Goal: Task Accomplishment & Management: Complete application form

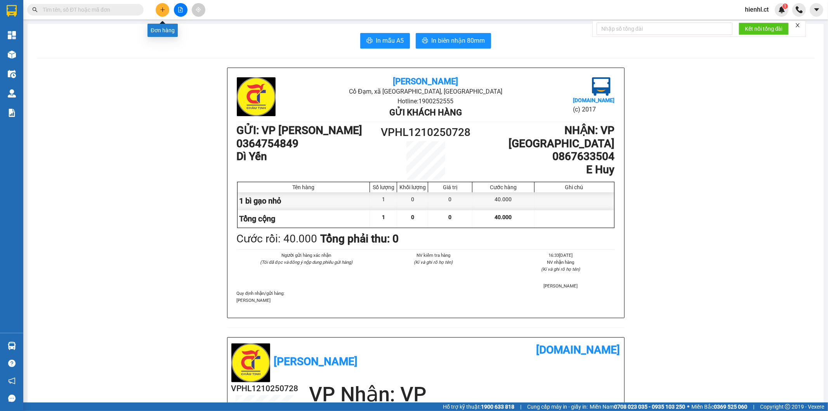
click at [163, 9] on icon "plus" at bounding box center [162, 9] width 4 height 0
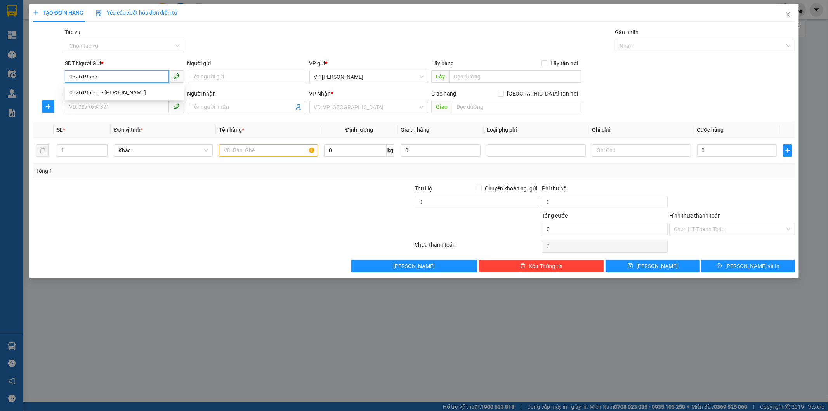
type input "0326196561"
click at [132, 92] on div "0326196561 - [PERSON_NAME]" at bounding box center [124, 92] width 110 height 9
type input "C HOA"
type input "0973819123"
type input "A THẮNG"
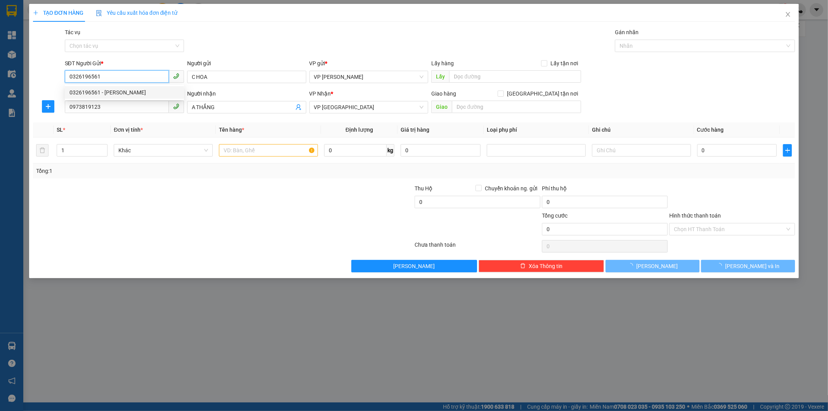
type input "50.000"
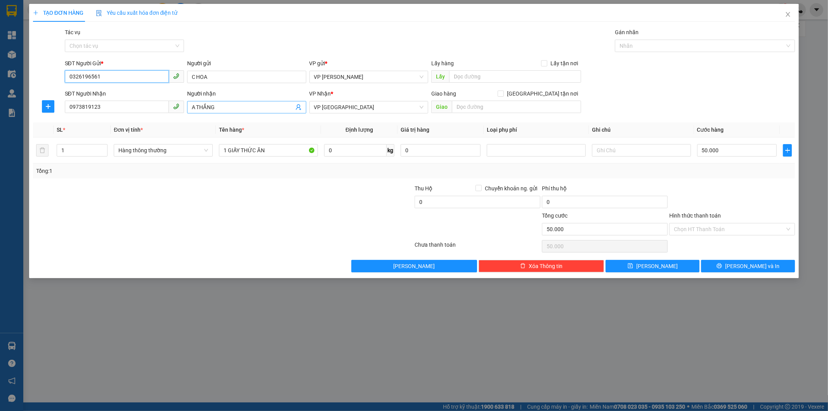
type input "0326196561"
drag, startPoint x: 217, startPoint y: 107, endPoint x: 191, endPoint y: 101, distance: 26.3
click at [191, 101] on span "A THẮNG" at bounding box center [246, 107] width 119 height 12
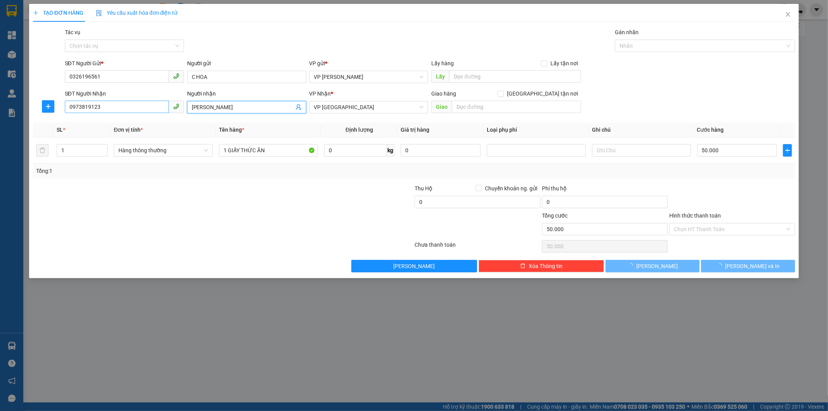
type input "[PERSON_NAME]"
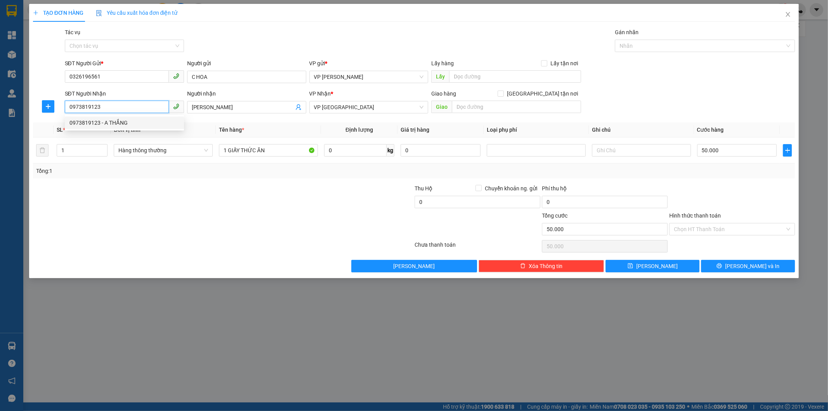
drag, startPoint x: 95, startPoint y: 104, endPoint x: 55, endPoint y: 103, distance: 40.0
click at [55, 103] on div "SĐT Người Nhận 0973819123 Người nhận C Phương VP Nhận * VP [PERSON_NAME] hàng G…" at bounding box center [414, 102] width 764 height 27
type input "0392626375"
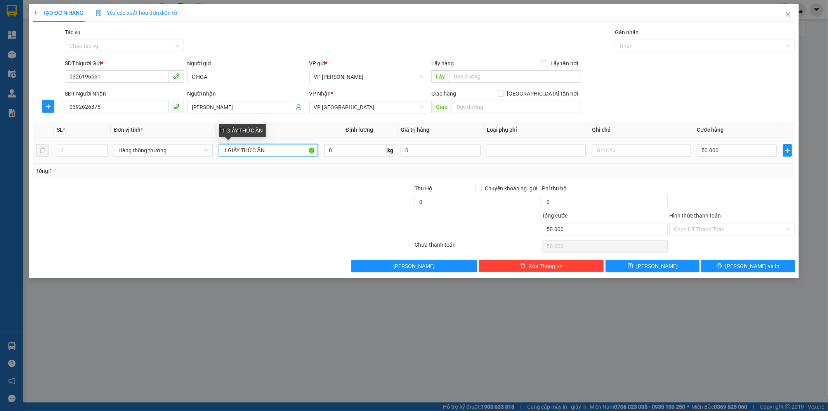
click at [269, 151] on input "1 GIẤY THỨC ĂN" at bounding box center [268, 150] width 99 height 12
type input "4"
type input "40"
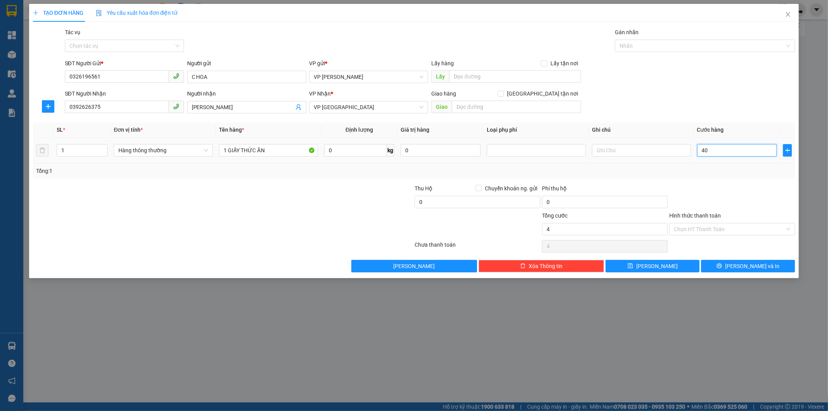
type input "40"
type input "400"
type input "4.000"
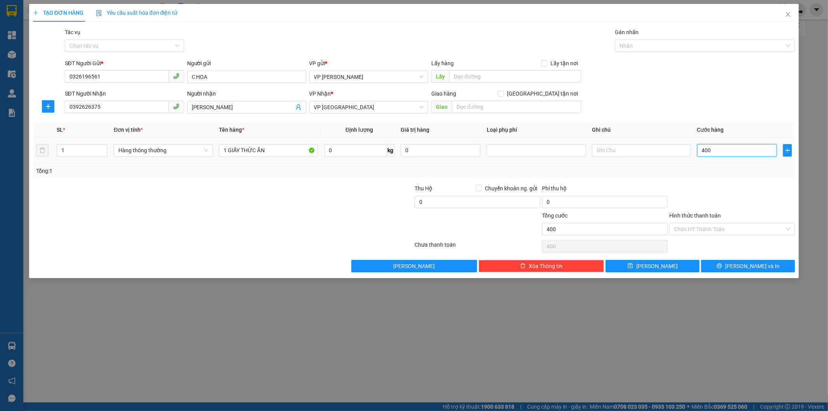
type input "4.000"
type input "40.000"
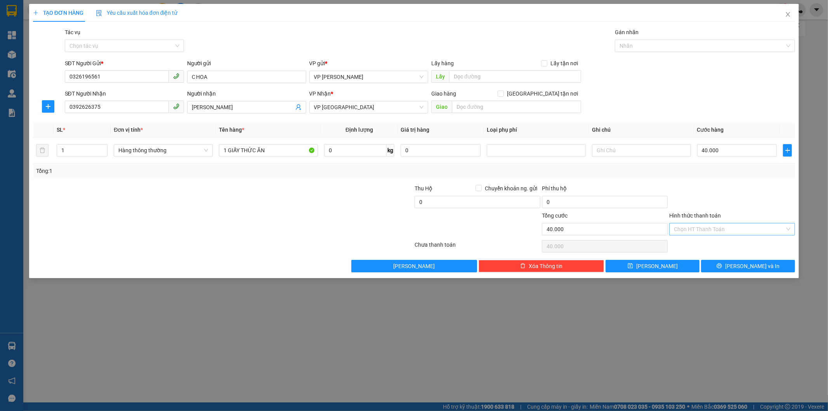
click at [721, 224] on input "Hình thức thanh toán" at bounding box center [729, 229] width 111 height 12
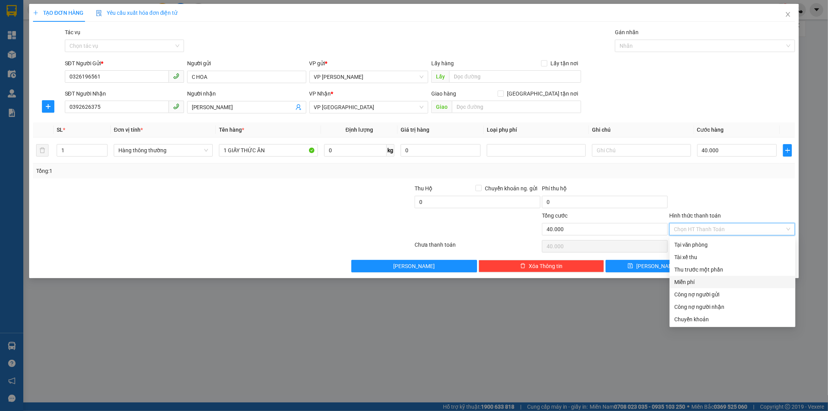
click at [602, 314] on div "TẠO ĐƠN HÀNG Yêu cầu xuất hóa đơn điện tử Transit Pickup Surcharge Ids Transit …" at bounding box center [414, 205] width 828 height 411
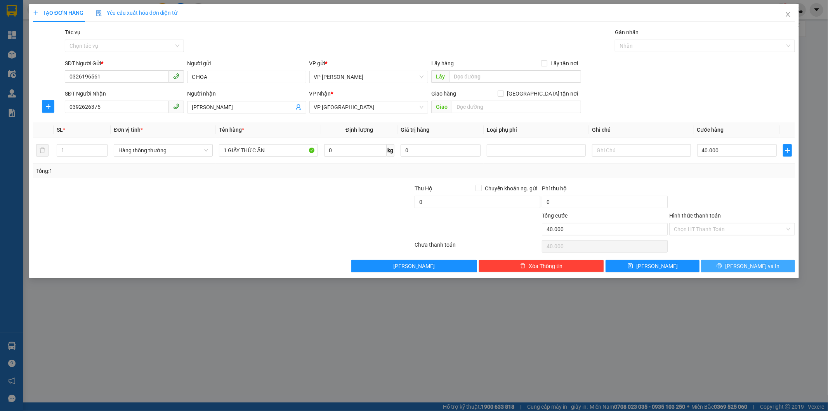
click at [725, 264] on button "[PERSON_NAME] và In" at bounding box center [748, 266] width 94 height 12
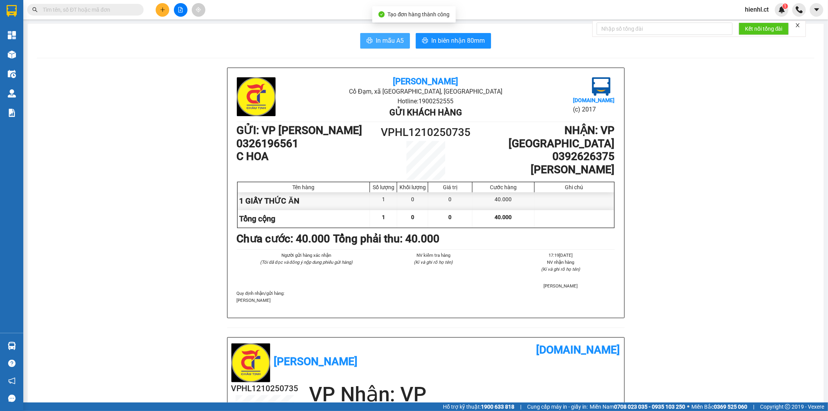
click at [383, 39] on span "In mẫu A5" at bounding box center [390, 41] width 28 height 10
